Goal: Task Accomplishment & Management: Complete application form

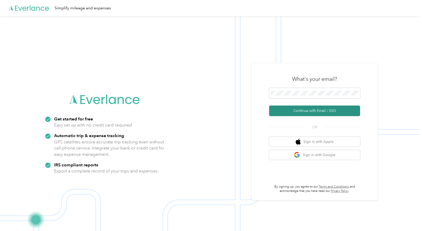
click at [310, 111] on button "Continue with Email / SSO" at bounding box center [314, 111] width 91 height 11
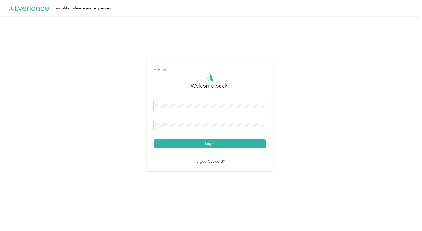
click at [196, 143] on button "Login" at bounding box center [210, 143] width 112 height 9
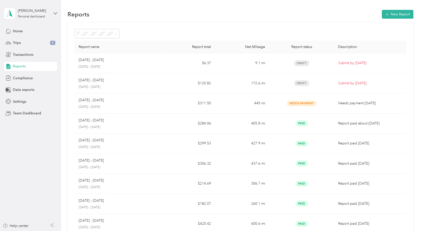
click at [22, 65] on span "Reports" at bounding box center [19, 66] width 13 height 5
click at [17, 80] on span "Compliance" at bounding box center [23, 78] width 20 height 5
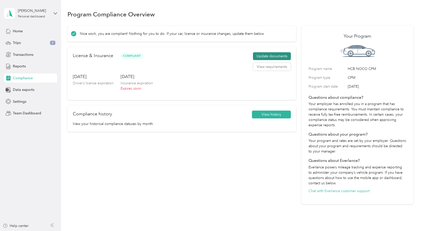
click at [282, 58] on button "Update documents" at bounding box center [272, 56] width 38 height 8
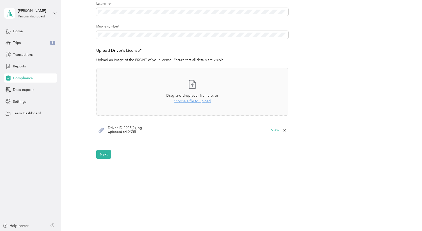
scroll to position [100, 0]
click at [110, 151] on button "Next" at bounding box center [103, 153] width 15 height 9
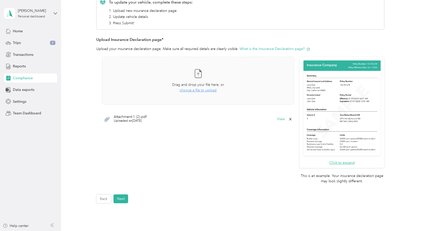
scroll to position [118, 0]
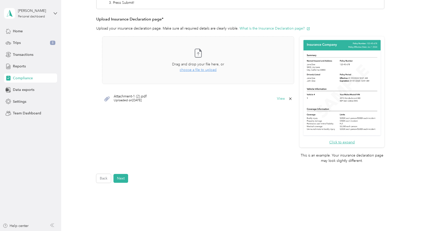
click at [93, 180] on div "Employee details & driver’s license License Insurance declaration Insurance Veh…" at bounding box center [240, 57] width 346 height 252
click at [106, 180] on button "Back" at bounding box center [103, 178] width 15 height 9
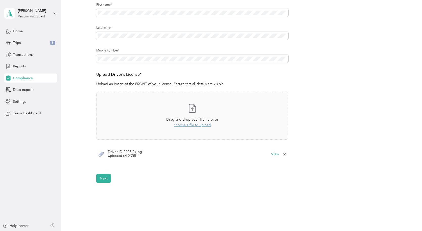
click at [283, 154] on icon at bounding box center [284, 154] width 2 height 2
click at [271, 157] on button "Yes" at bounding box center [271, 158] width 10 height 8
click at [108, 179] on button "Next" at bounding box center [103, 178] width 15 height 9
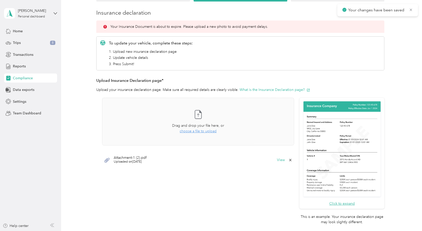
scroll to position [57, 0]
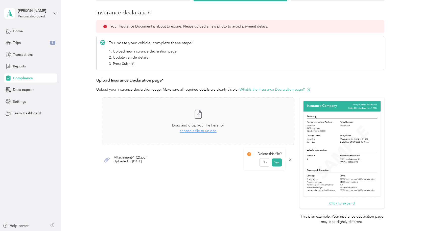
click at [290, 160] on icon at bounding box center [290, 160] width 4 height 4
click at [277, 164] on button "Yes" at bounding box center [276, 163] width 10 height 8
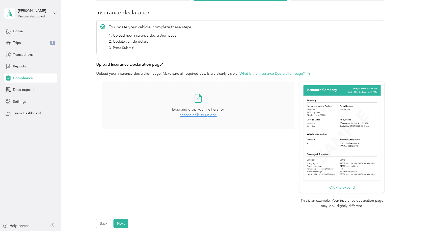
click at [189, 115] on span "choose a file to upload" at bounding box center [198, 115] width 37 height 4
click at [289, 143] on icon at bounding box center [290, 144] width 4 height 4
click at [263, 149] on button "No" at bounding box center [264, 147] width 9 height 8
click at [292, 145] on div "Attachment-1 (4).pdf Uploaded on [DATE] View" at bounding box center [198, 143] width 192 height 15
click at [289, 145] on icon at bounding box center [290, 144] width 4 height 4
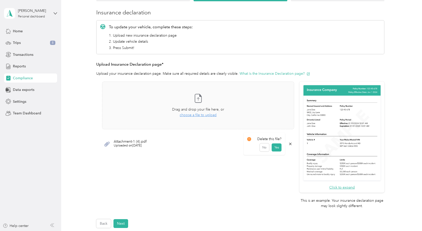
click at [280, 148] on button "Yes" at bounding box center [276, 147] width 10 height 8
click at [121, 223] on button "Next" at bounding box center [120, 223] width 15 height 9
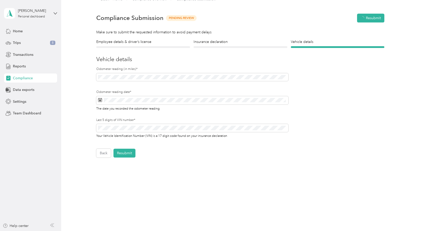
scroll to position [6, 0]
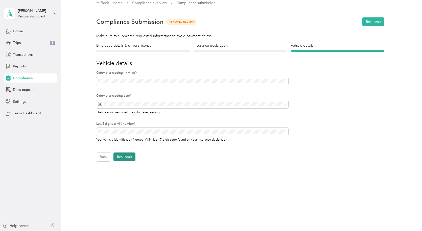
click at [120, 157] on button "Resubmit" at bounding box center [124, 157] width 22 height 9
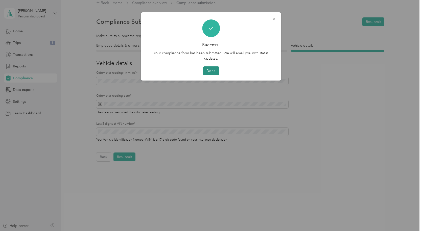
click at [218, 72] on button "Done" at bounding box center [211, 70] width 16 height 9
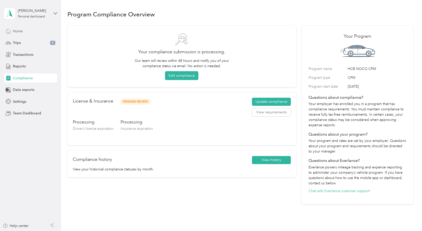
click at [21, 31] on span "Home" at bounding box center [18, 31] width 10 height 5
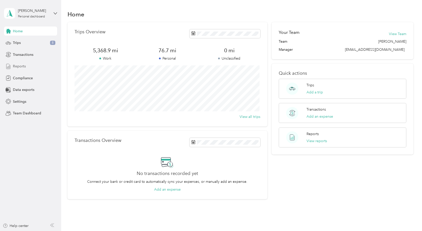
click at [25, 67] on span "Reports" at bounding box center [19, 66] width 13 height 5
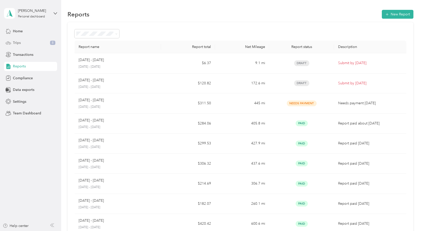
click at [25, 41] on div "Trips 8" at bounding box center [30, 42] width 53 height 9
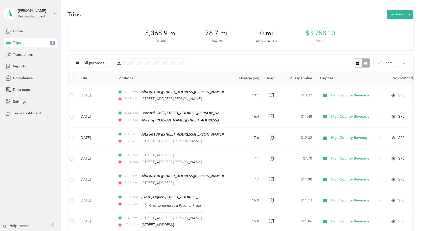
click at [16, 72] on div "Home Trips 8 Transactions Reports Compliance Data exports Settings Team Dashboa…" at bounding box center [30, 72] width 53 height 91
click at [17, 66] on span "Reports" at bounding box center [19, 66] width 13 height 5
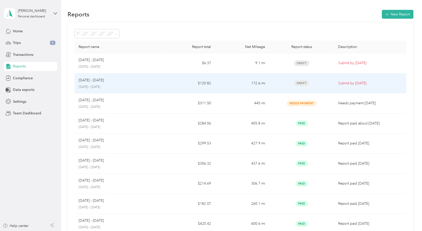
click at [113, 81] on div "[DATE] - [DATE]" at bounding box center [118, 81] width 78 height 6
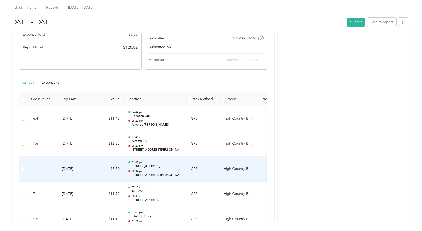
scroll to position [101, 0]
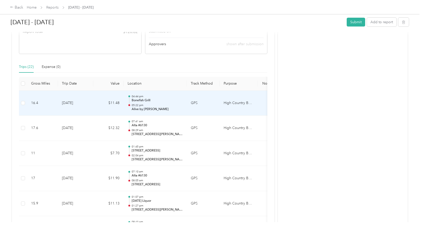
click at [159, 106] on p "05:22 pm" at bounding box center [157, 106] width 51 height 4
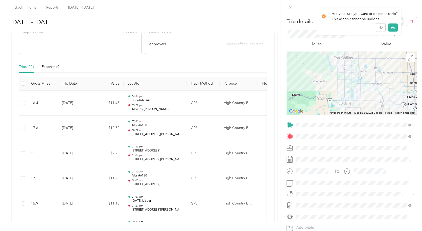
drag, startPoint x: 409, startPoint y: 21, endPoint x: 410, endPoint y: 10, distance: 11.2
click at [411, 10] on div at bounding box center [351, 6] width 141 height 13
click at [376, 31] on button "No" at bounding box center [380, 27] width 9 height 8
click at [411, 21] on icon "button" at bounding box center [411, 21] width 0 height 1
click at [392, 26] on button "Yes" at bounding box center [393, 27] width 10 height 8
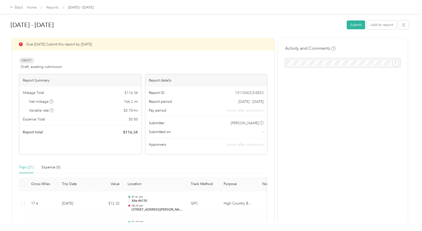
scroll to position [0, 0]
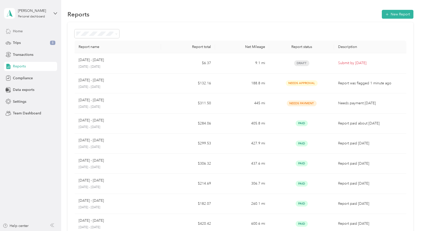
click at [17, 32] on span "Home" at bounding box center [18, 31] width 10 height 5
